Goal: Task Accomplishment & Management: Use online tool/utility

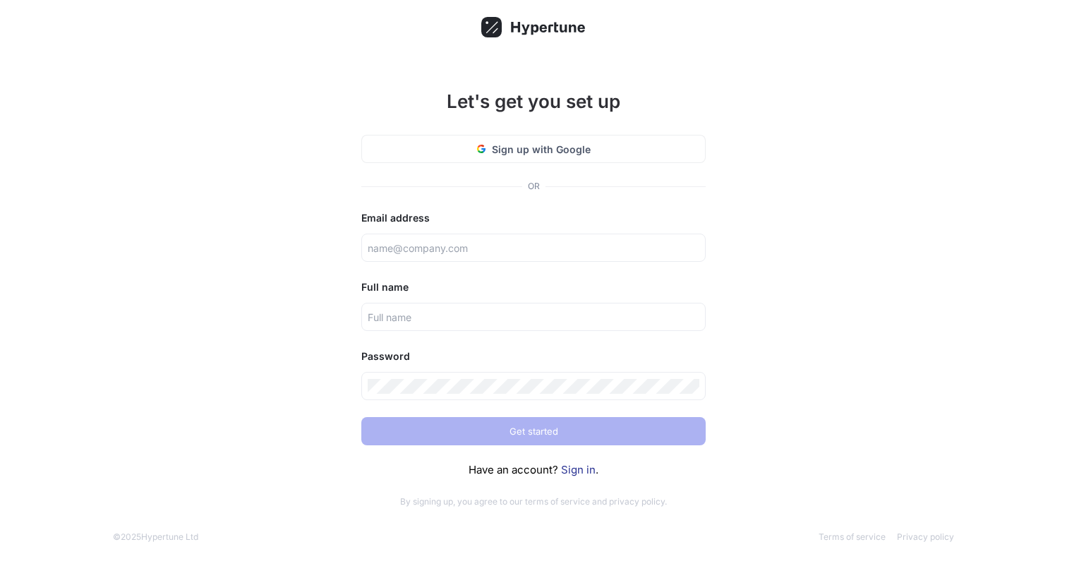
click at [576, 472] on link "Sign in" at bounding box center [578, 469] width 35 height 13
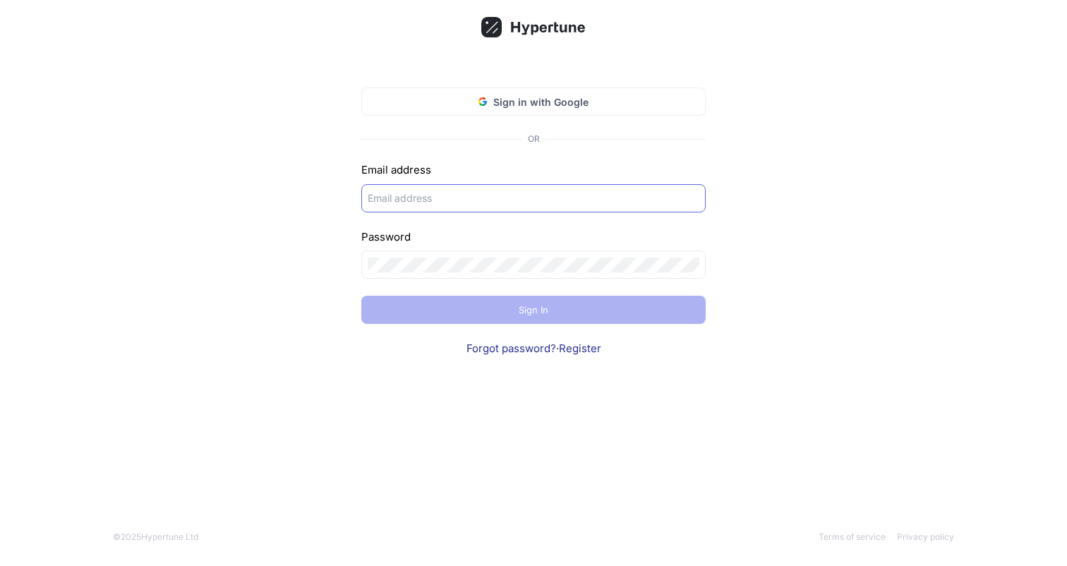
click at [510, 207] on div at bounding box center [533, 198] width 344 height 28
click at [547, 95] on span "Sign in with Google" at bounding box center [540, 102] width 95 height 15
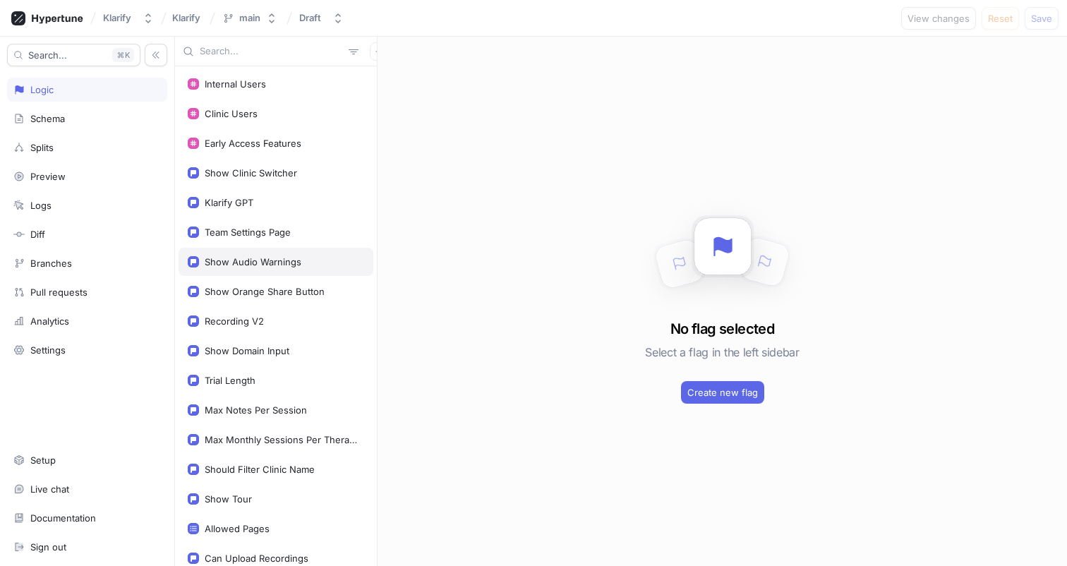
click at [280, 262] on div "Show Audio Warnings" at bounding box center [253, 261] width 97 height 11
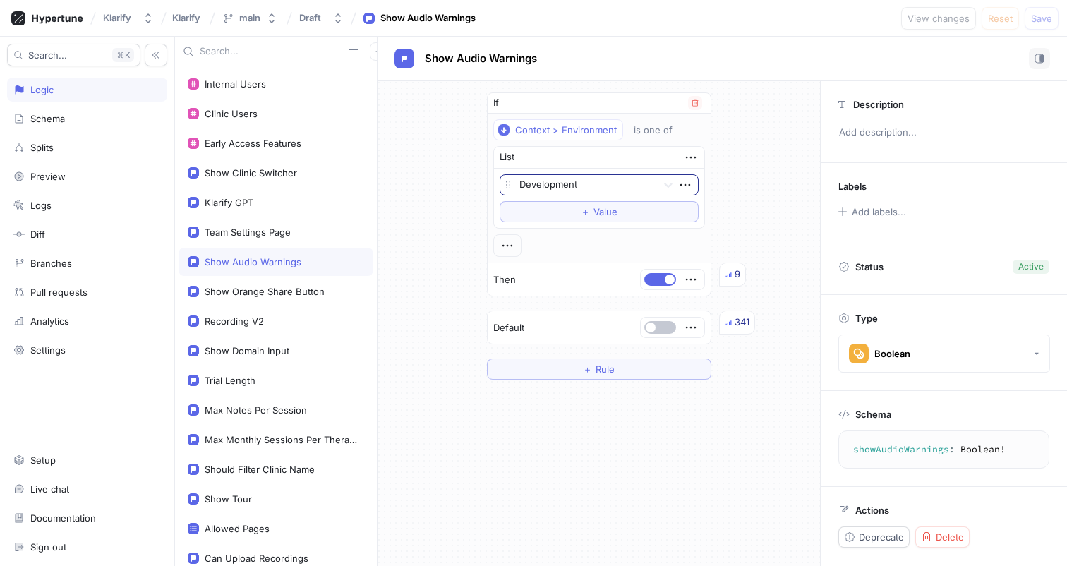
click at [602, 189] on div at bounding box center [586, 185] width 132 height 17
click at [268, 196] on div "Klarify GPT" at bounding box center [276, 202] width 195 height 28
type textarea "klarifyGPT: Boolean!"
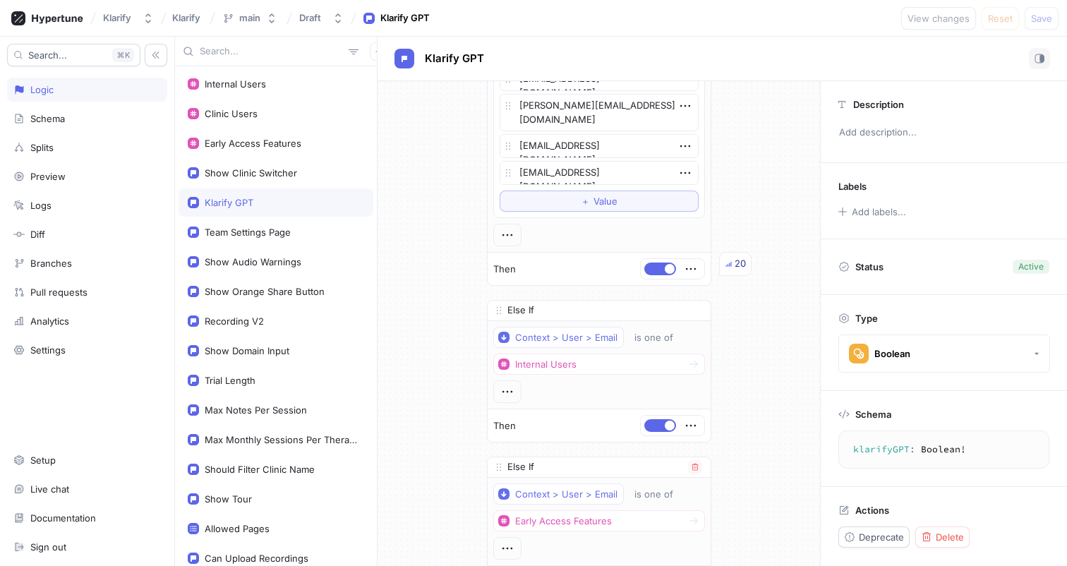
scroll to position [2806, 0]
click at [604, 194] on span "Value" at bounding box center [606, 198] width 24 height 8
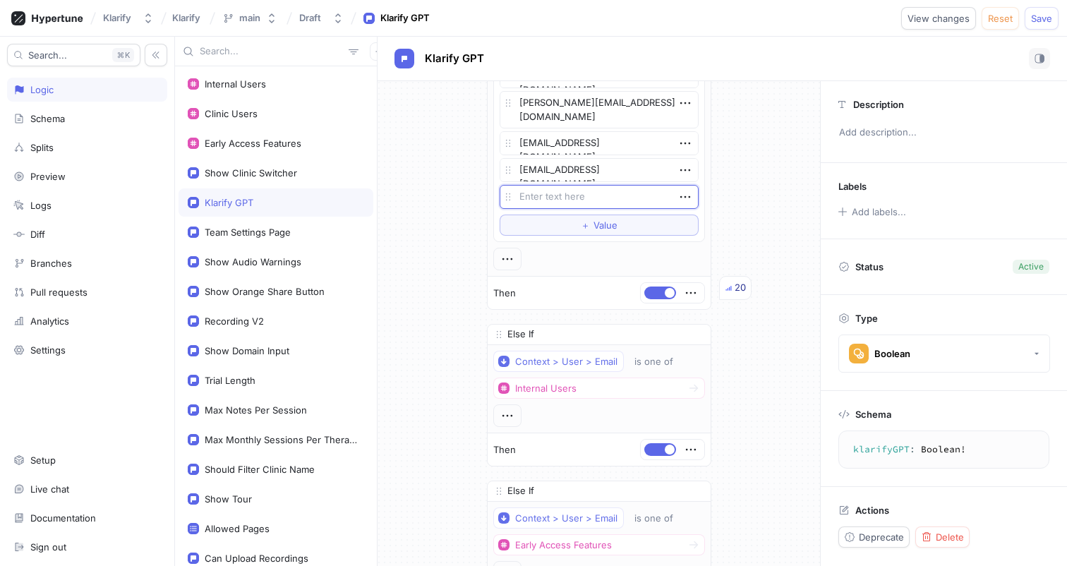
click at [596, 201] on textarea at bounding box center [599, 197] width 199 height 24
type textarea "x"
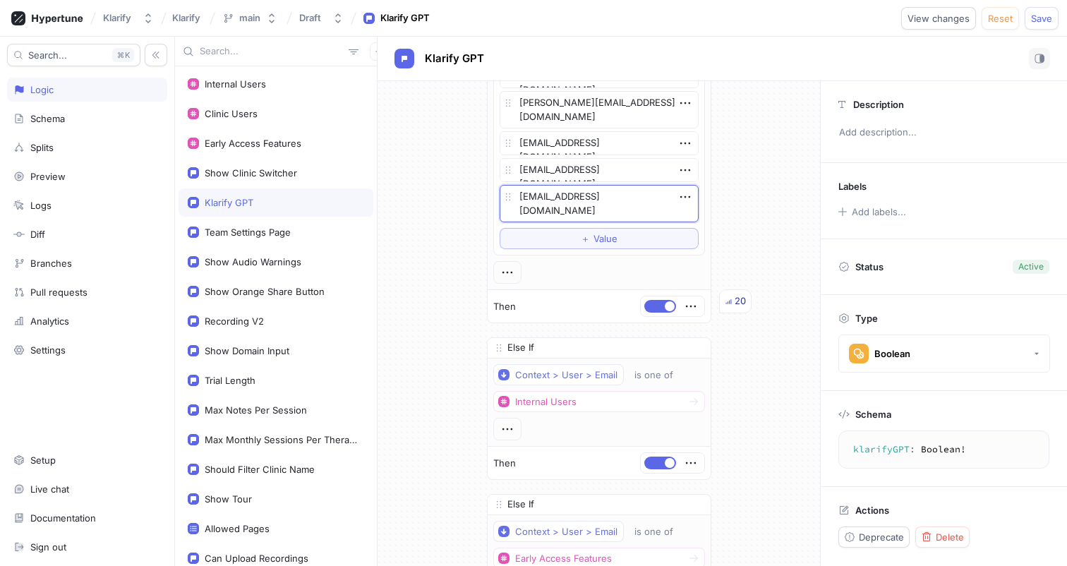
type textarea "[EMAIL_ADDRESS][DOMAIN_NAME]"
click at [1037, 20] on span "Save" at bounding box center [1041, 18] width 21 height 8
type textarea "x"
click at [253, 270] on div "Show Audio Warnings" at bounding box center [276, 262] width 195 height 28
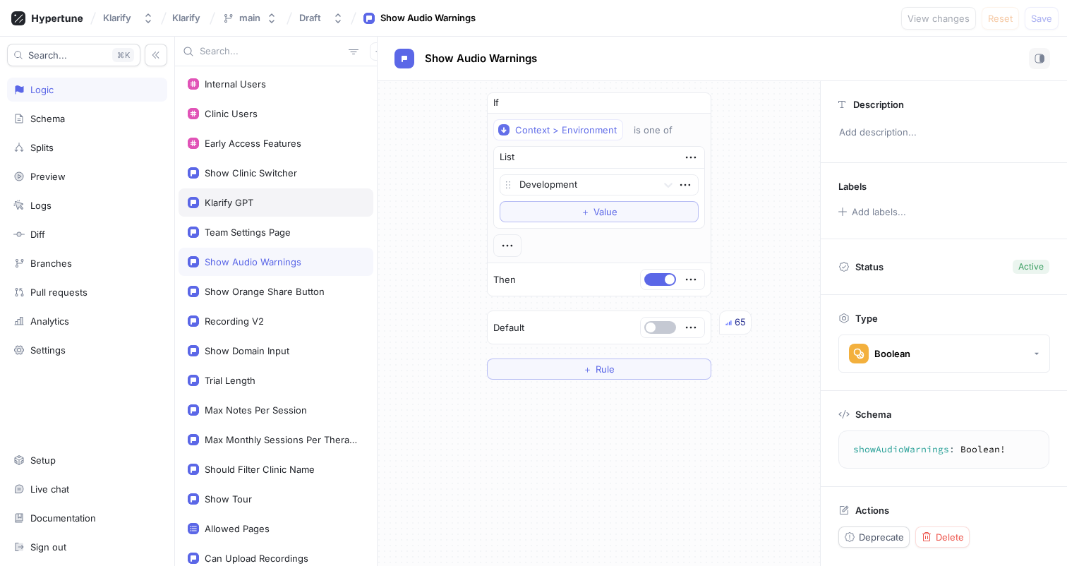
click at [250, 199] on div "Klarify GPT" at bounding box center [229, 202] width 49 height 11
type textarea "klarifyGPT: Boolean!"
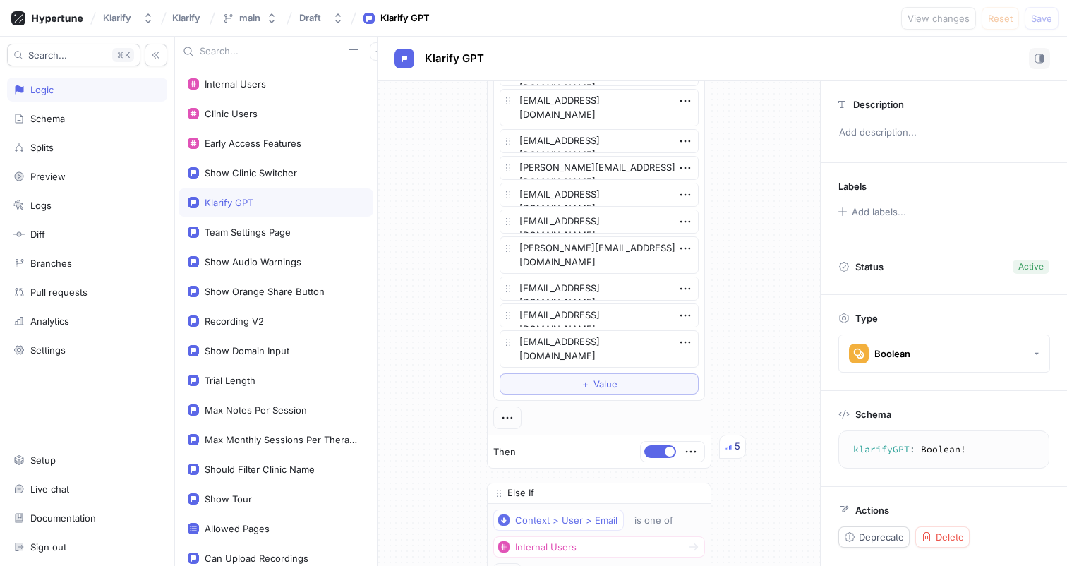
scroll to position [2786, 0]
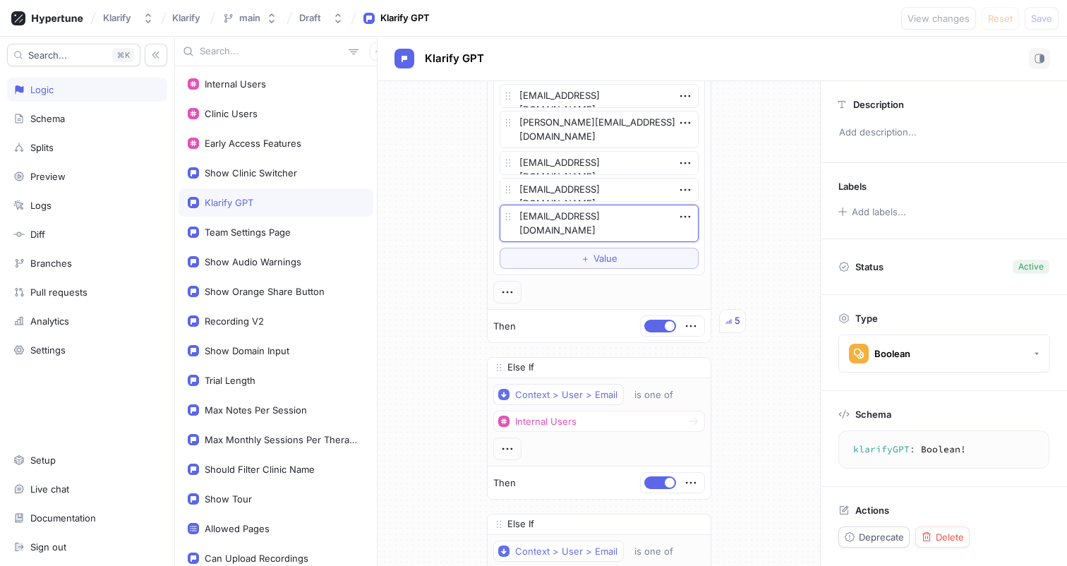
drag, startPoint x: 650, startPoint y: 232, endPoint x: 503, endPoint y: 217, distance: 147.6
click at [503, 217] on div "[EMAIL_ADDRESS][DOMAIN_NAME]" at bounding box center [599, 223] width 199 height 37
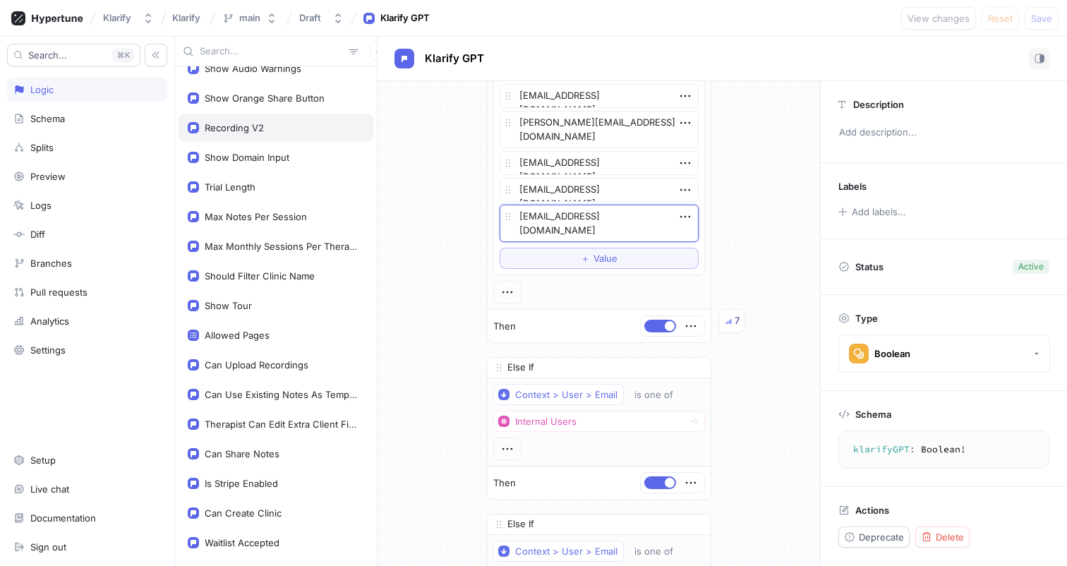
scroll to position [196, 0]
type textarea "x"
click at [268, 308] on div "Show Tour" at bounding box center [276, 303] width 176 height 11
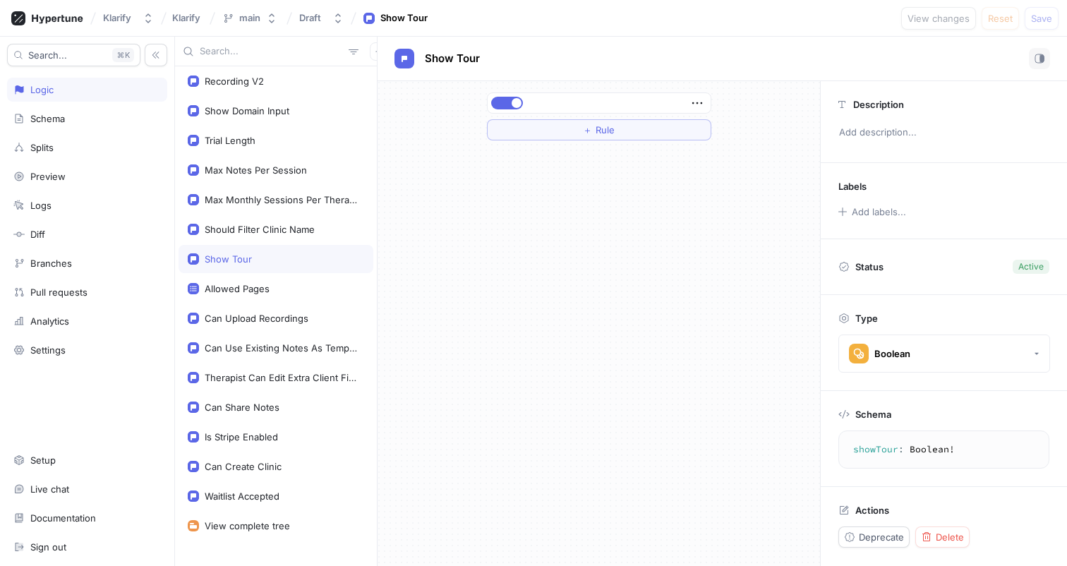
scroll to position [250, 0]
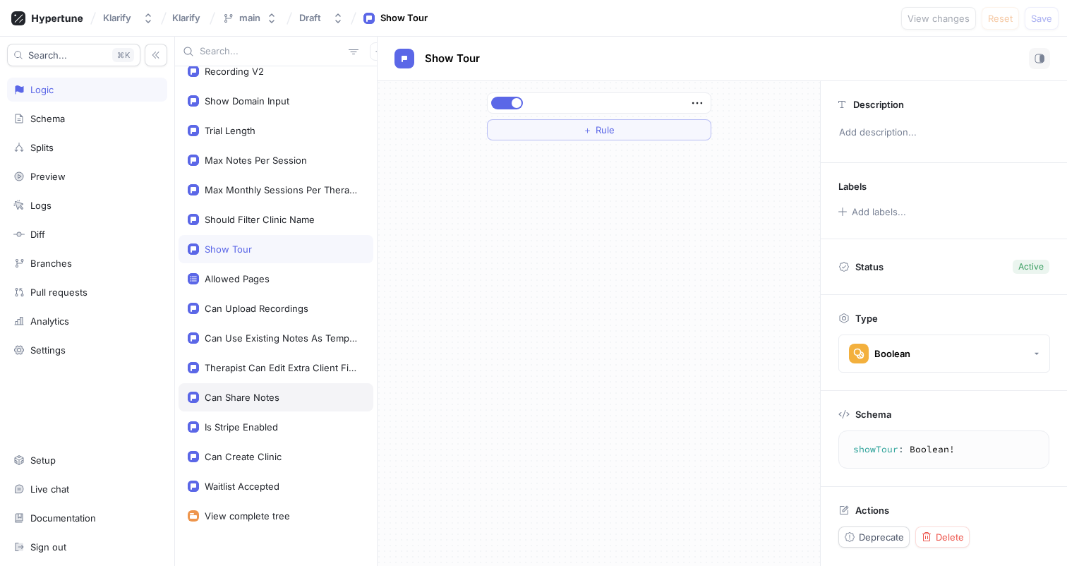
click at [272, 390] on div "Can Share Notes" at bounding box center [276, 397] width 195 height 28
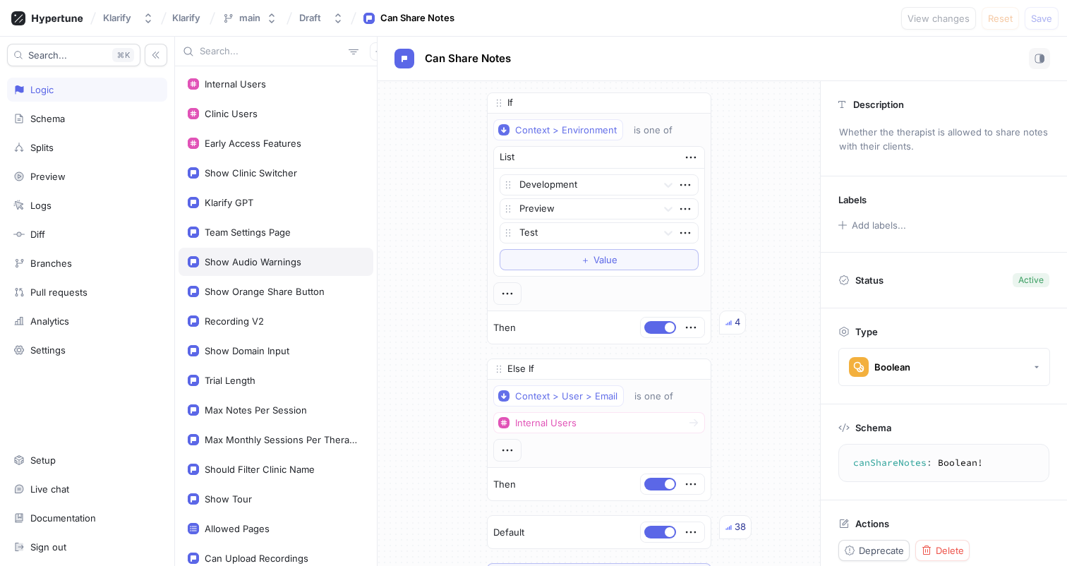
click at [265, 265] on div "Show Audio Warnings" at bounding box center [253, 261] width 97 height 11
type textarea "showAudioWarnings: Boolean!"
